Goal: Task Accomplishment & Management: Use online tool/utility

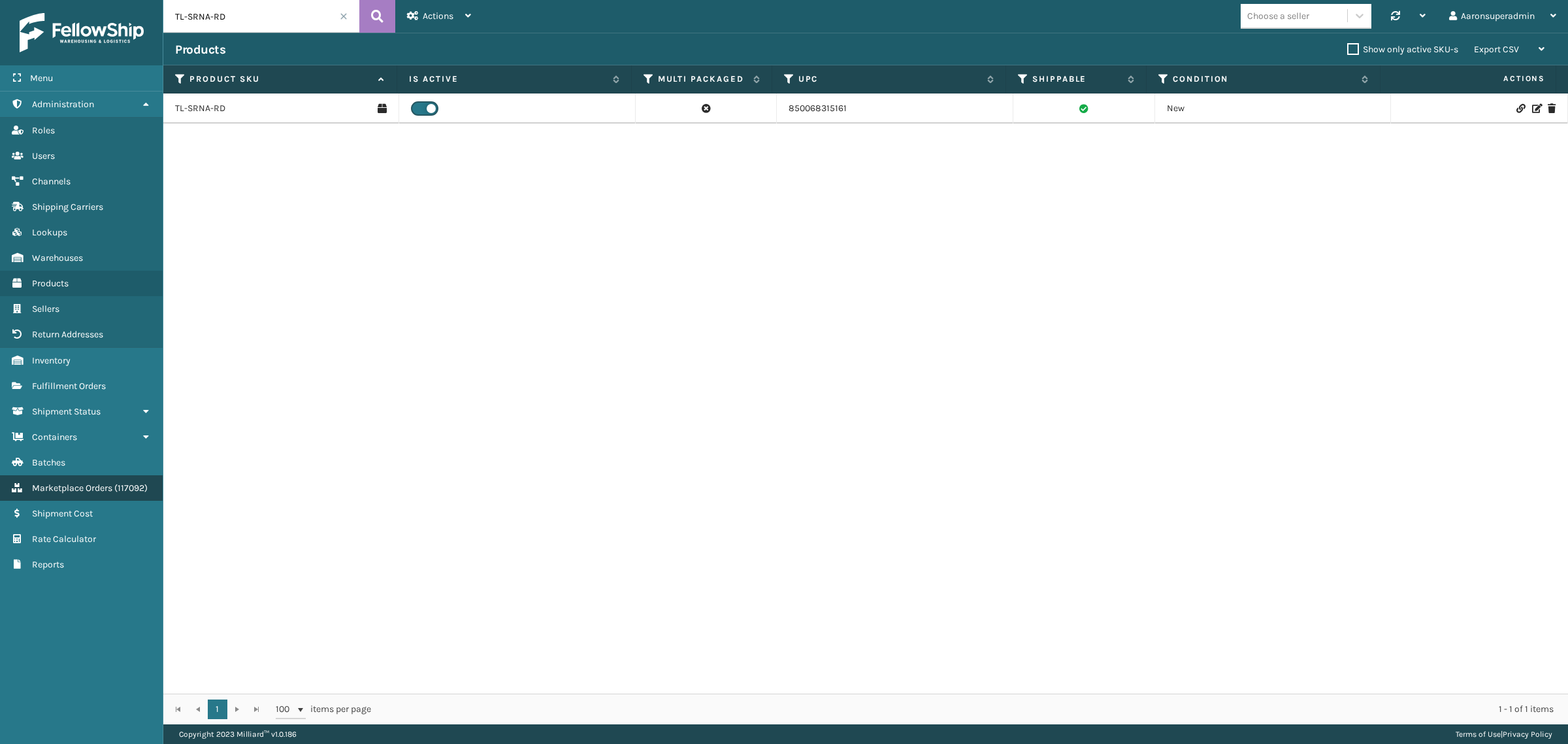
click at [95, 482] on span "Marketplace Orders" at bounding box center [72, 487] width 81 height 11
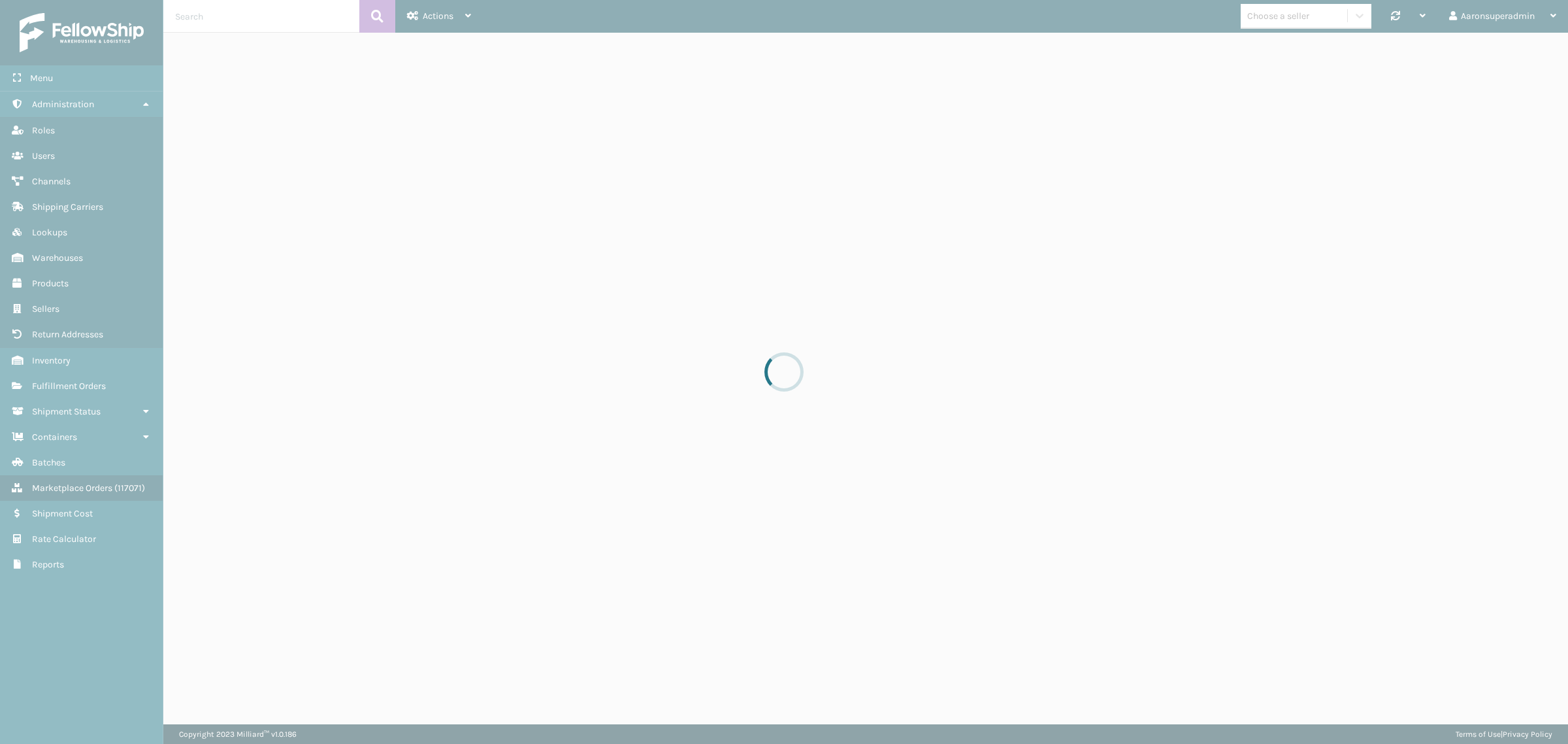
click at [235, 16] on div at bounding box center [784, 372] width 1568 height 744
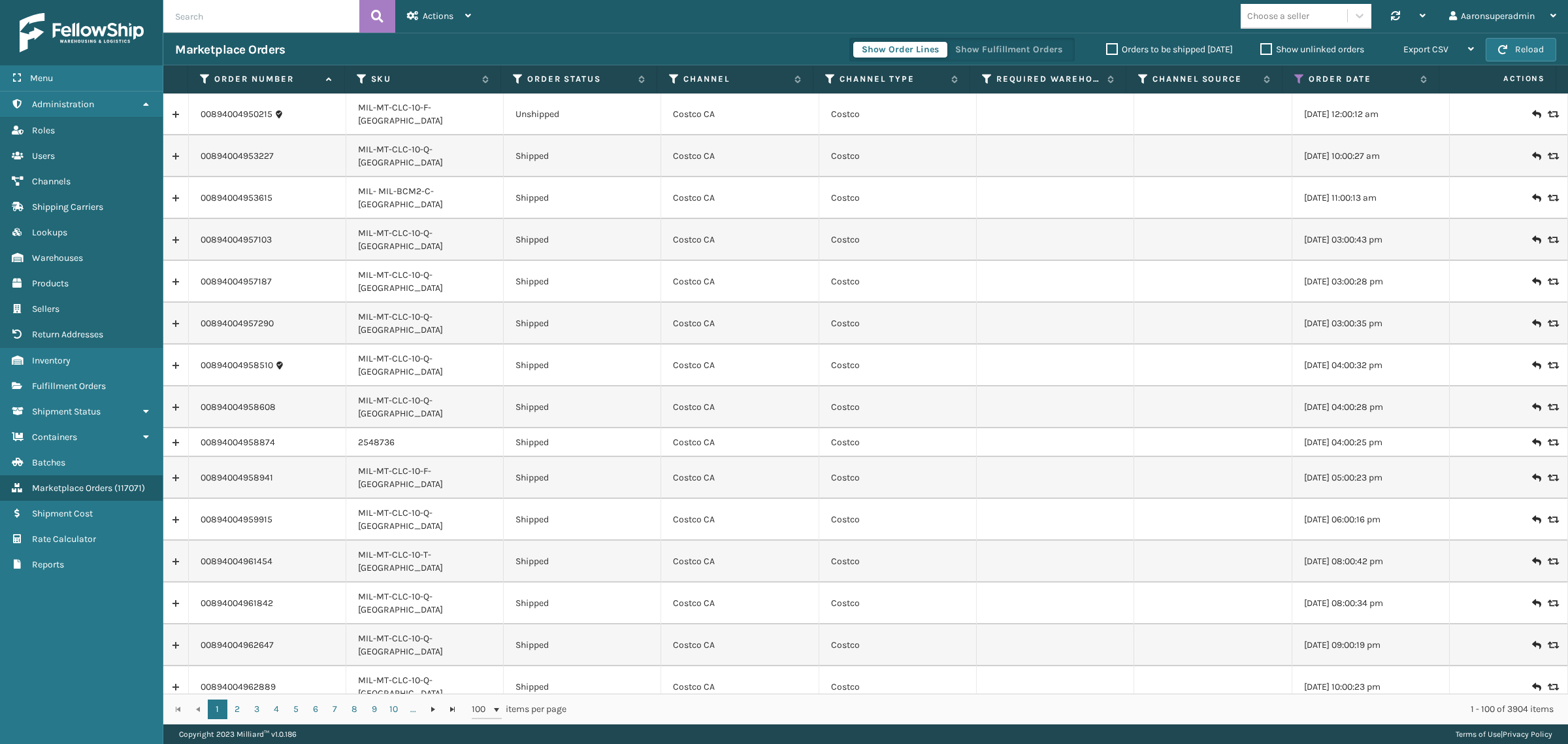
click at [235, 16] on input "text" at bounding box center [261, 16] width 196 height 33
paste input "6525618"
type input "6525618"
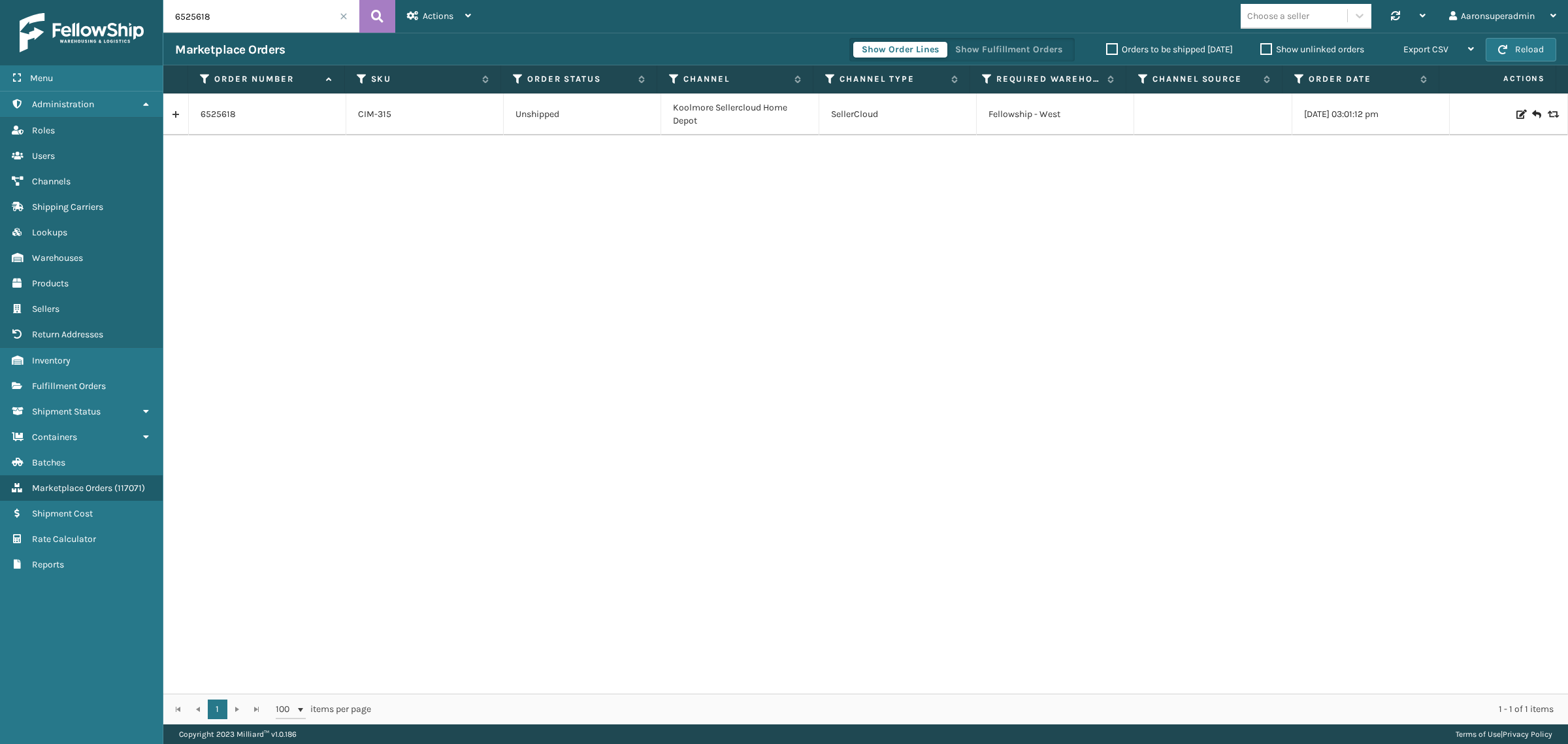
click at [1517, 119] on icon at bounding box center [1520, 114] width 8 height 9
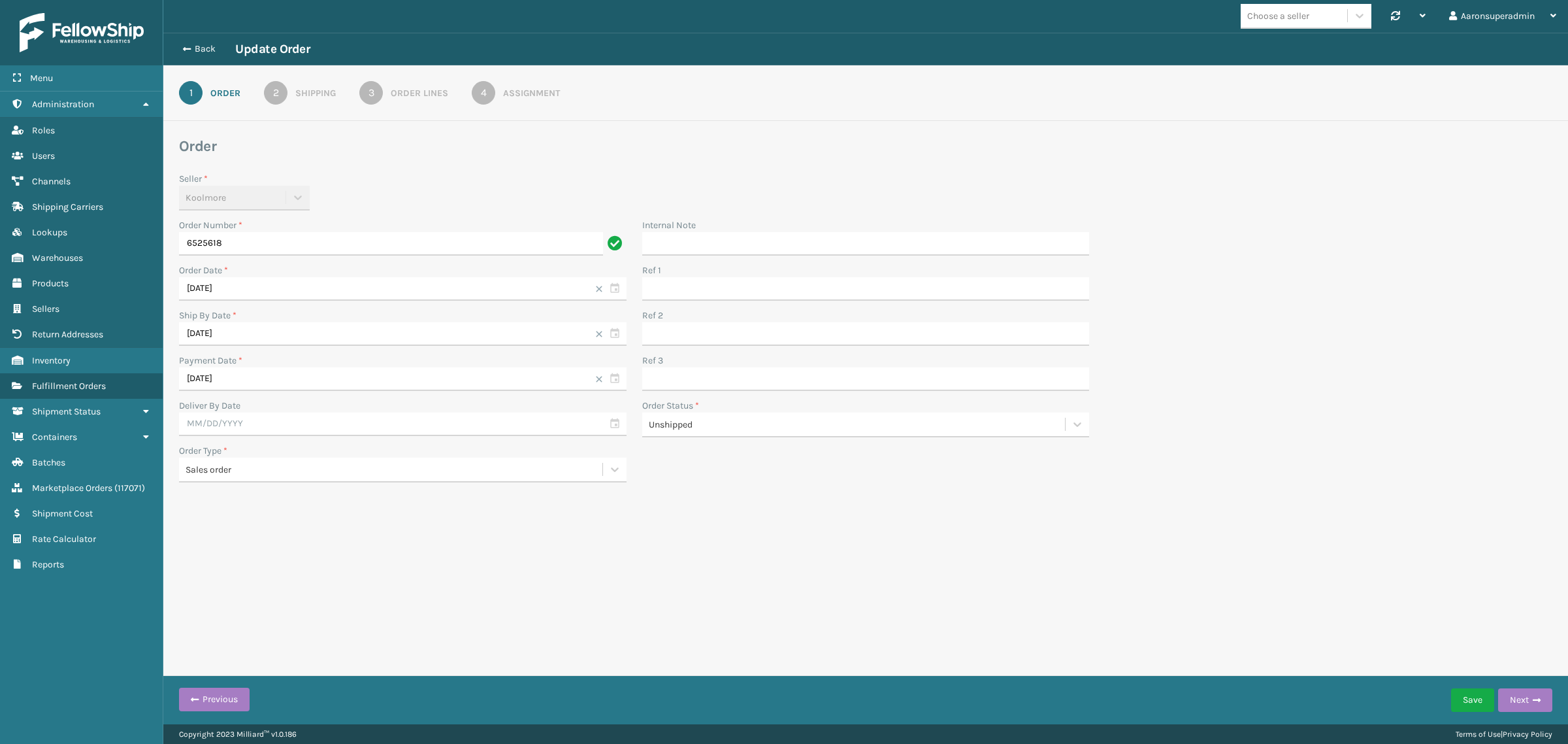
click at [495, 97] on link "4 Assignment" at bounding box center [515, 93] width 135 height 24
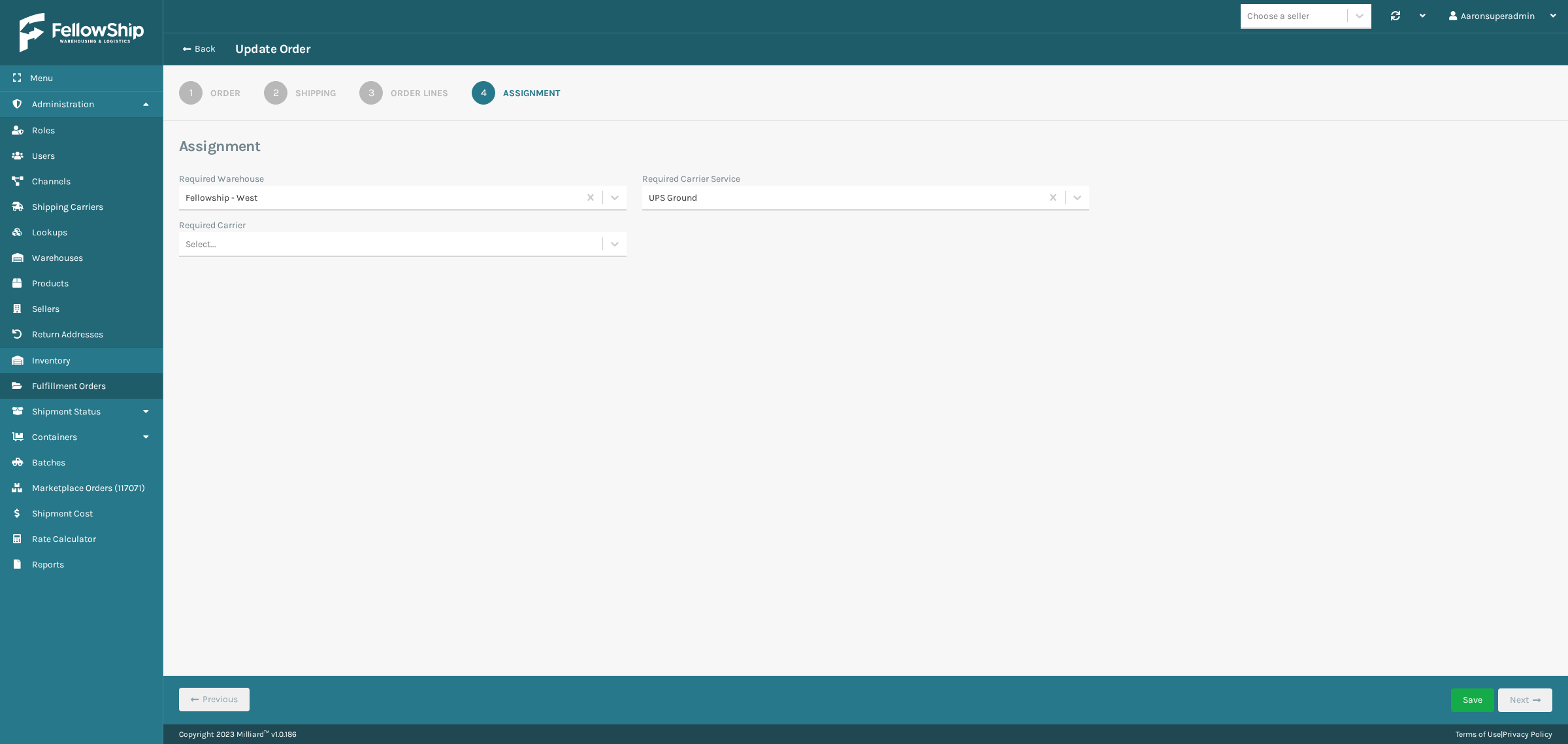
click at [750, 193] on div "UPS Ground" at bounding box center [846, 198] width 395 height 13
type input "l"
click at [704, 251] on div "LTL" at bounding box center [866, 254] width 448 height 24
click at [1469, 703] on button "Save" at bounding box center [1473, 700] width 43 height 24
